Goal: Navigation & Orientation: Go to known website

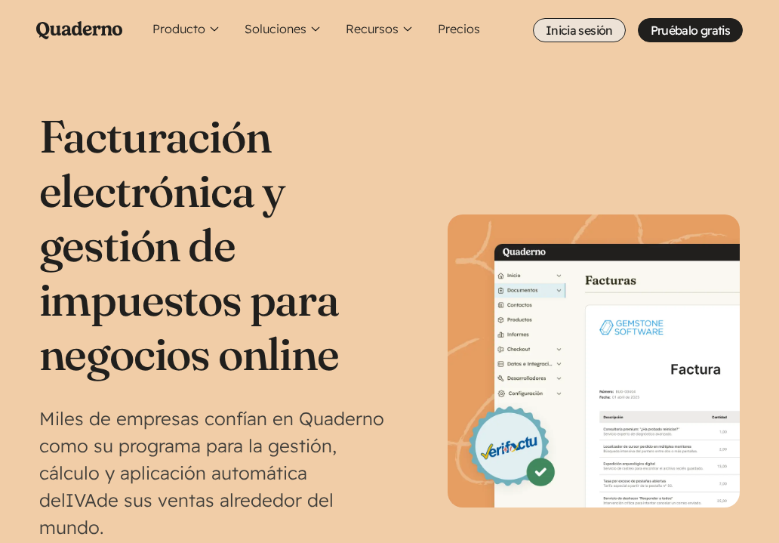
click at [586, 27] on link "Inicia sesión" at bounding box center [579, 30] width 93 height 24
click at [580, 26] on link "Inicia sesión" at bounding box center [579, 30] width 93 height 24
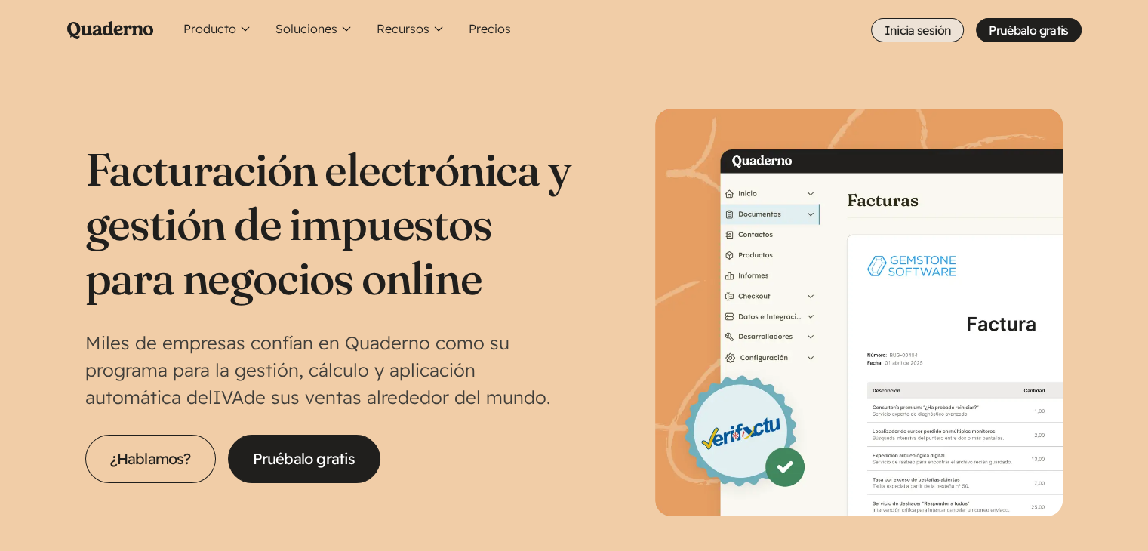
click at [911, 31] on link "Inicia sesión" at bounding box center [917, 30] width 93 height 24
click at [933, 25] on link "Inicia sesión" at bounding box center [917, 30] width 93 height 24
